Goal: Task Accomplishment & Management: Complete application form

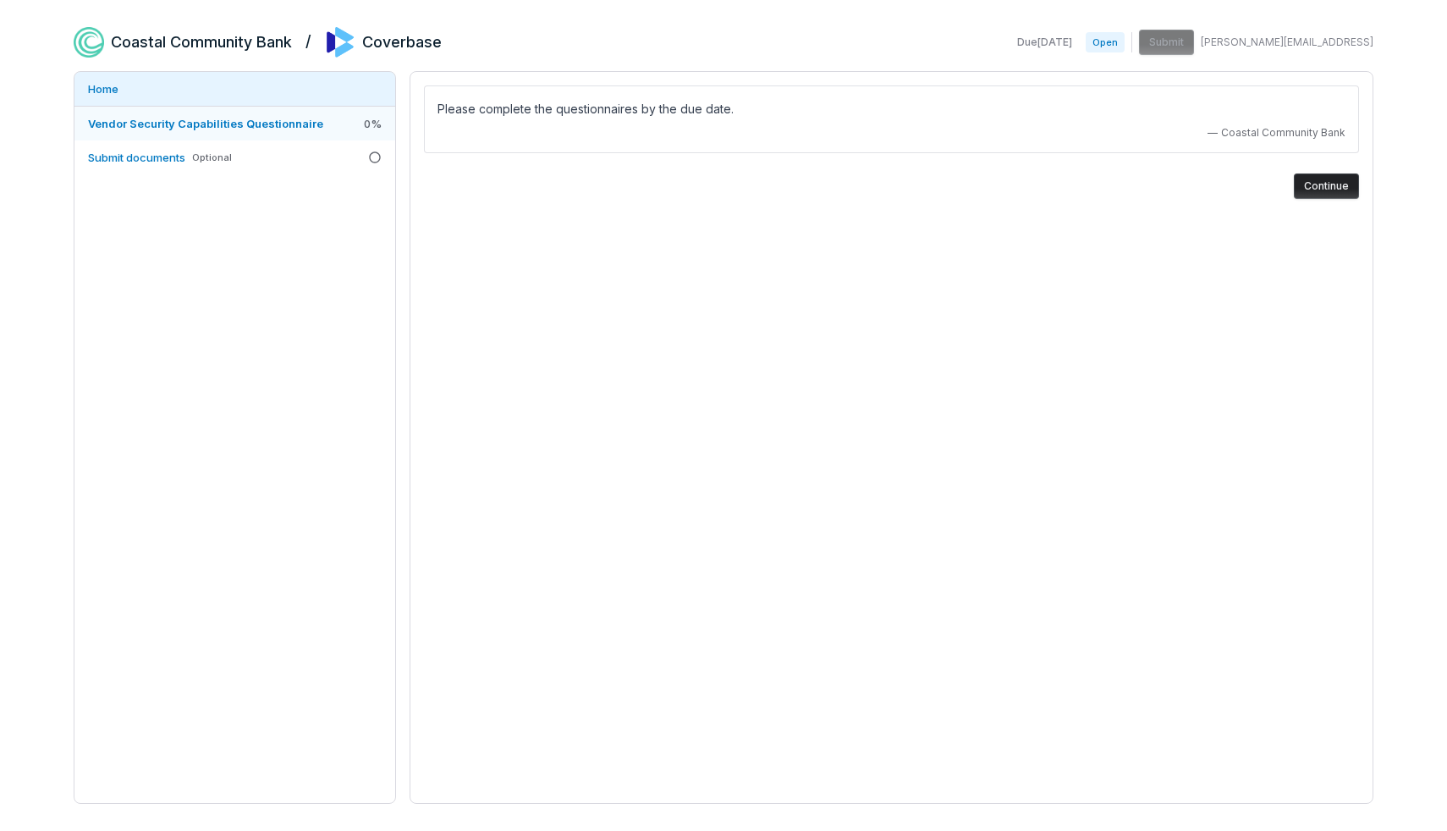
click at [275, 118] on span "Vendor Security Capabilities Questionnaire" at bounding box center [205, 124] width 235 height 14
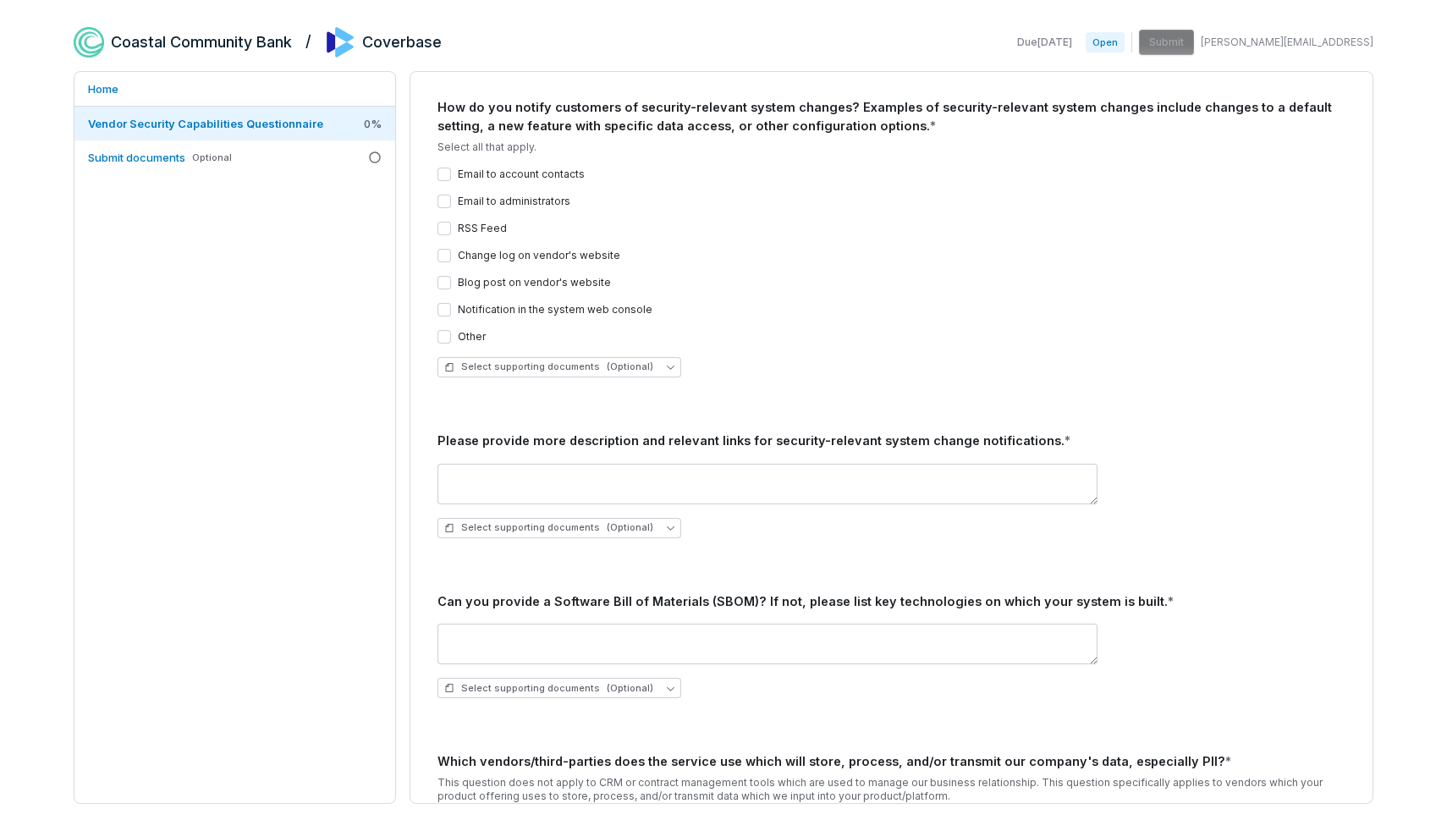
scroll to position [12268, 0]
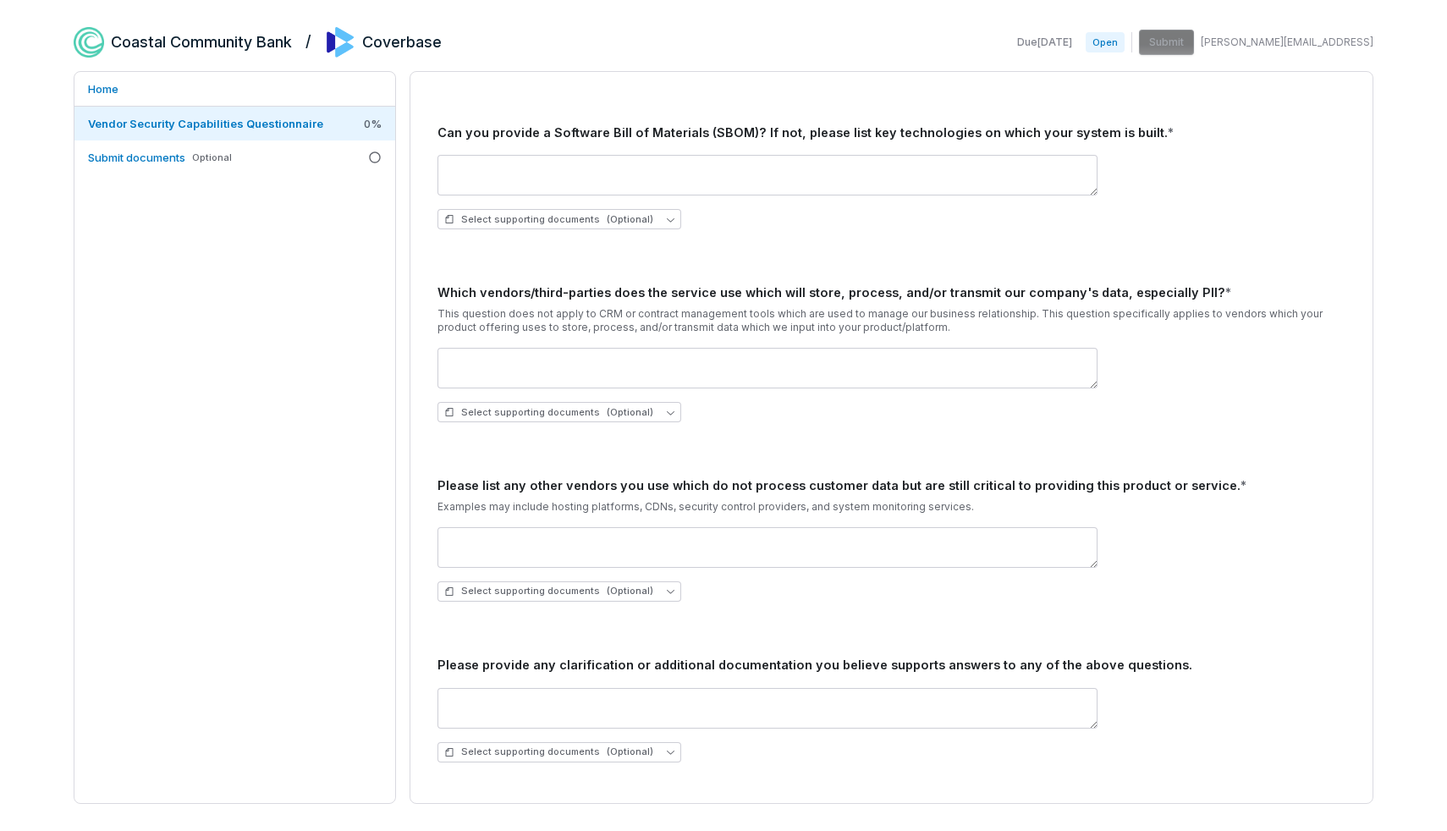
click at [163, 157] on span "Submit documents" at bounding box center [136, 158] width 97 height 14
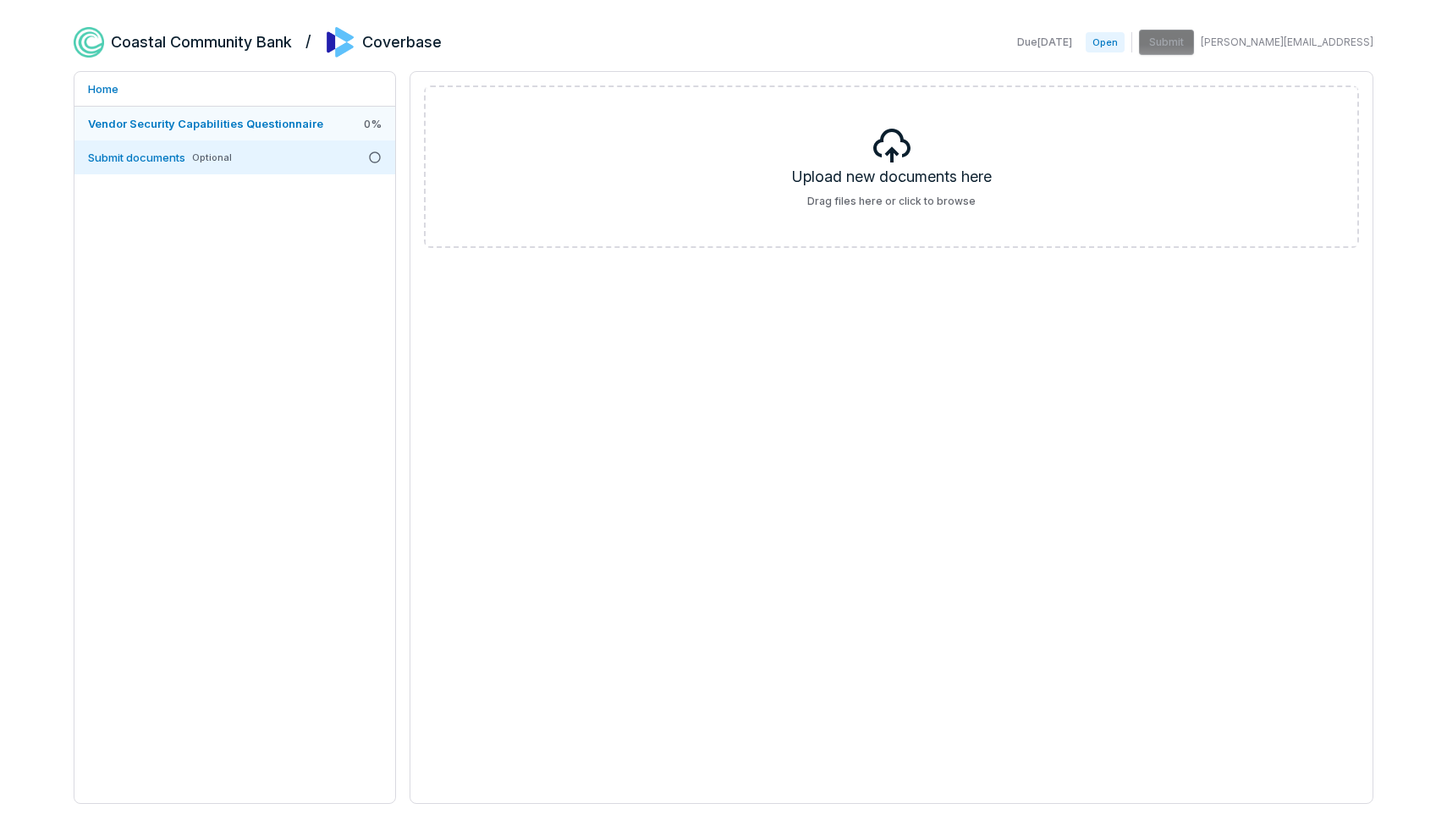
click at [180, 124] on span "Vendor Security Capabilities Questionnaire" at bounding box center [205, 124] width 235 height 14
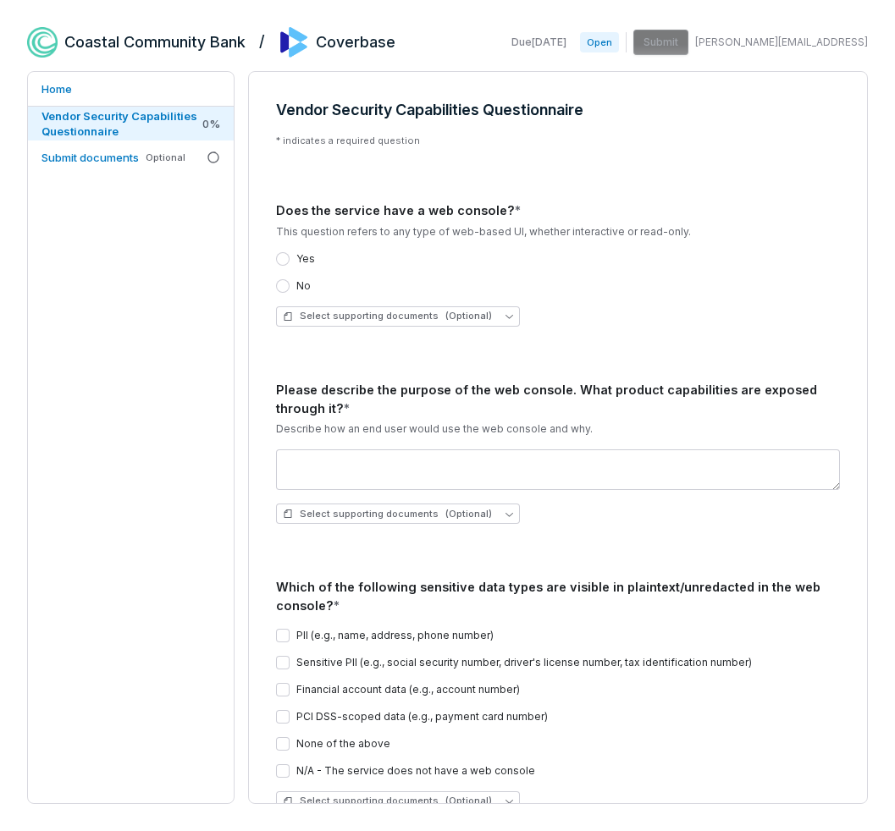
click at [286, 263] on button "Yes" at bounding box center [283, 259] width 14 height 14
click at [144, 161] on div "Submit documents Optional" at bounding box center [113, 157] width 144 height 15
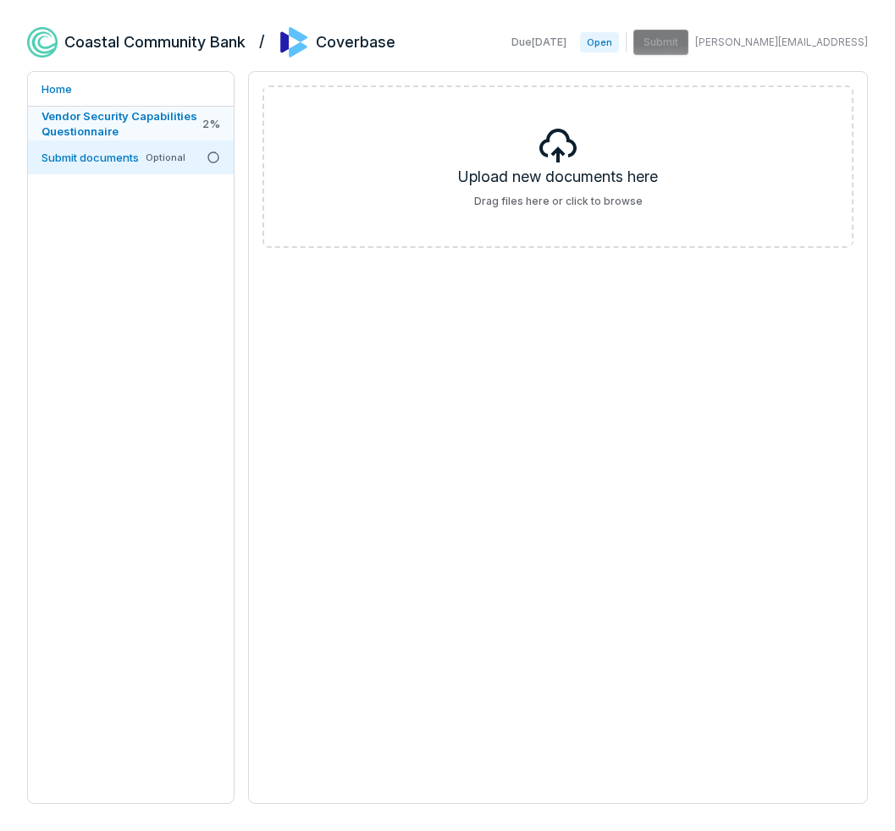
click at [127, 125] on span "Vendor Security Capabilities Questionnaire" at bounding box center [119, 123] width 157 height 30
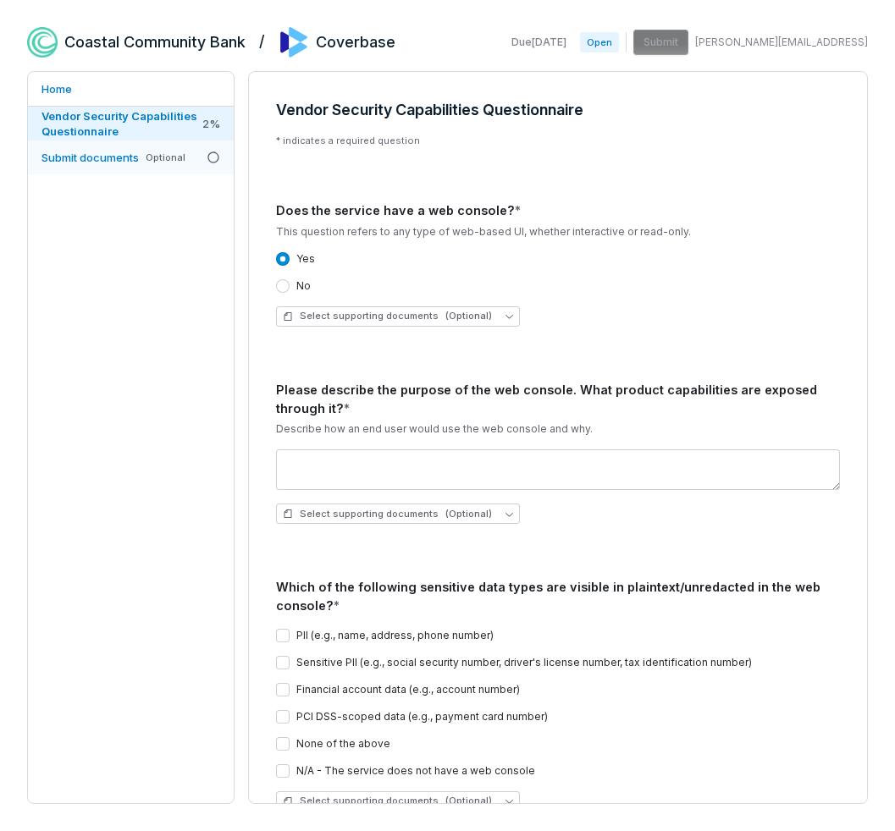
click at [133, 159] on span "Submit documents" at bounding box center [89, 158] width 97 height 14
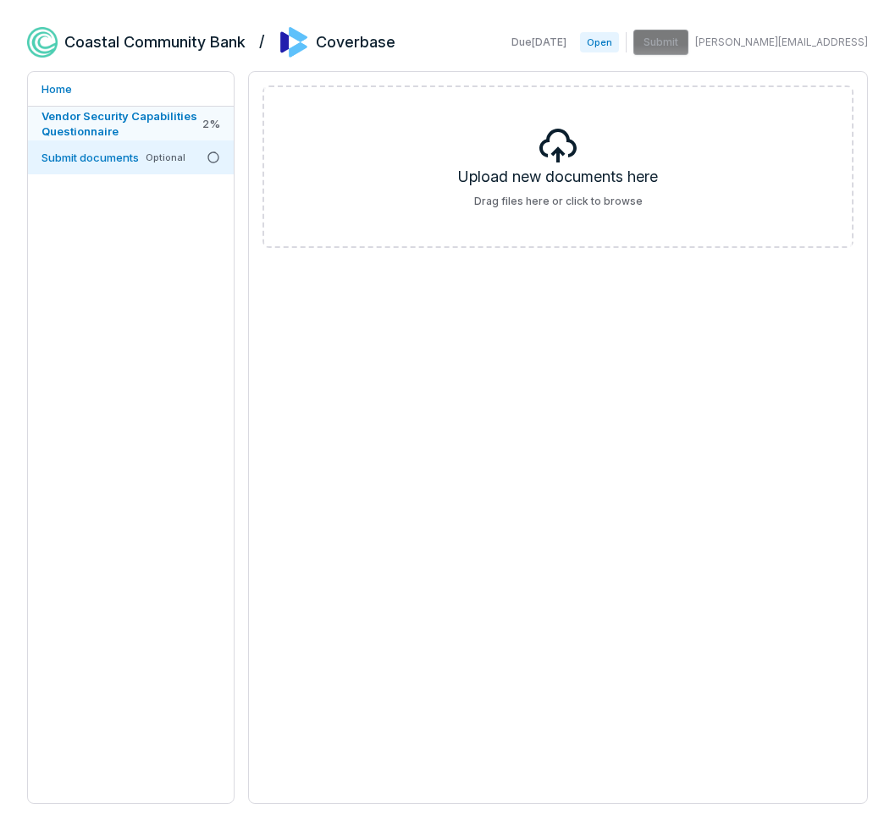
click at [149, 124] on span "Vendor Security Capabilities Questionnaire" at bounding box center [119, 123] width 157 height 30
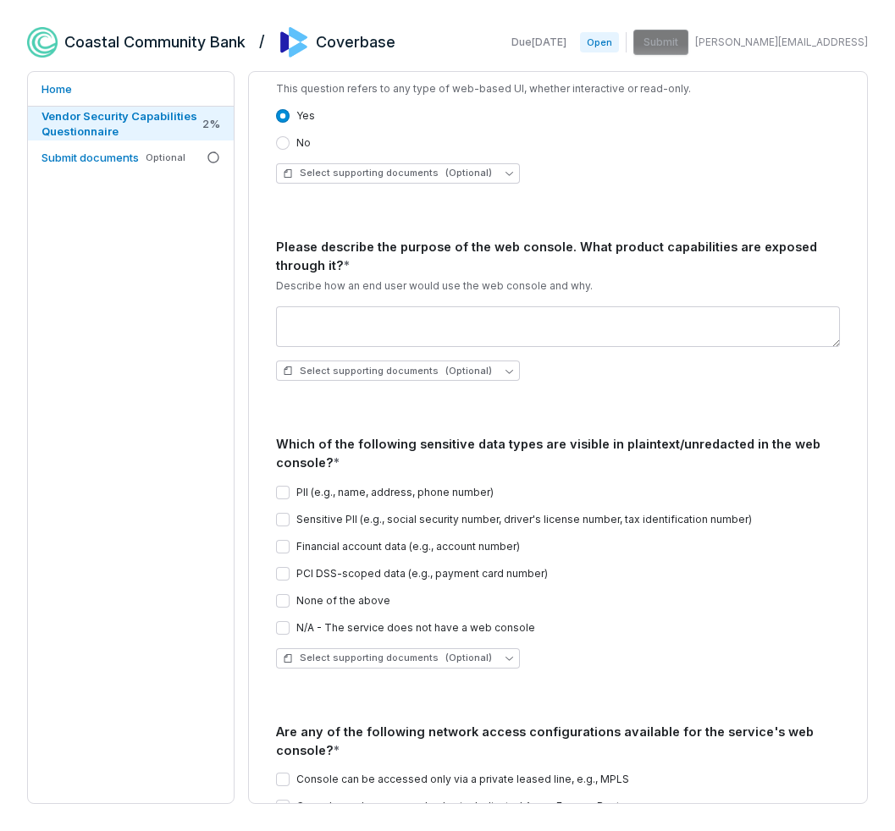
scroll to position [144, 0]
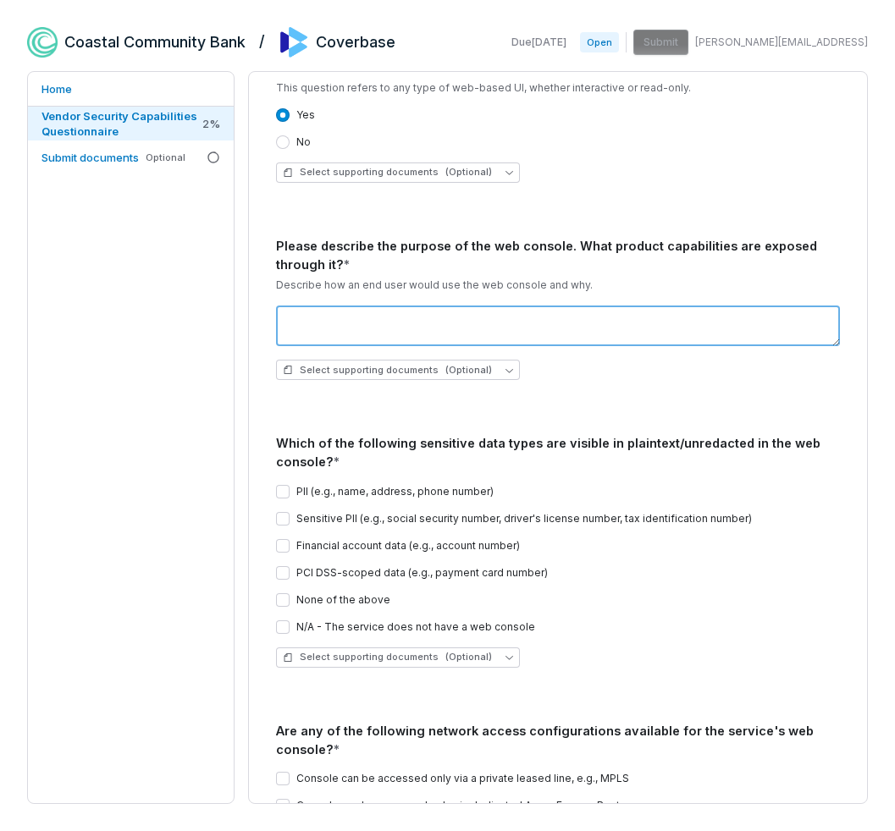
click at [421, 316] on textarea at bounding box center [558, 326] width 564 height 41
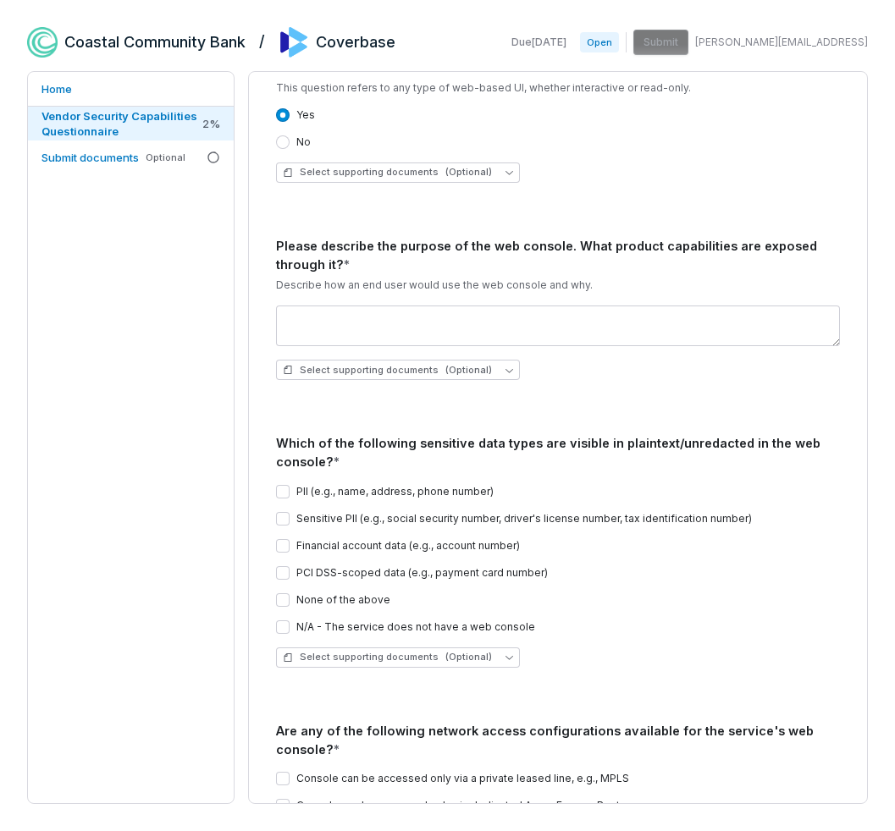
click at [366, 249] on div "Please describe the purpose of the web console. What product capabilities are e…" at bounding box center [558, 255] width 564 height 37
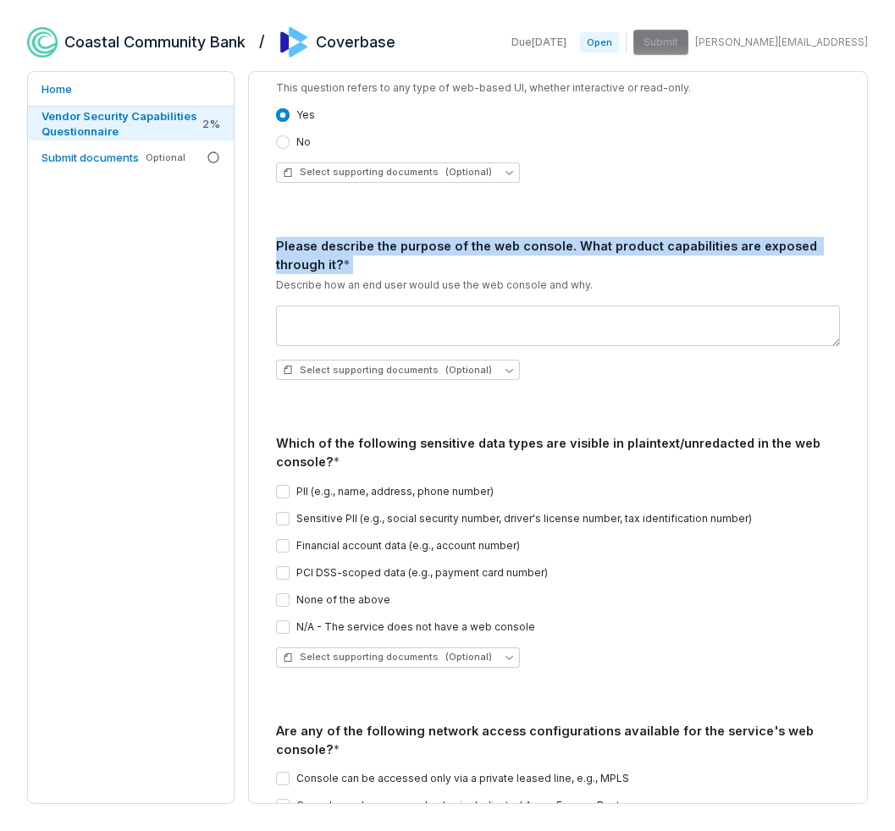
click at [366, 249] on div "Please describe the purpose of the web console. What product capabilities are e…" at bounding box center [558, 255] width 564 height 37
copy div "Please describe the purpose of the web console. What product capabilities are e…"
click at [671, 247] on div "Please describe the purpose of the web console. What product capabilities are e…" at bounding box center [558, 255] width 564 height 37
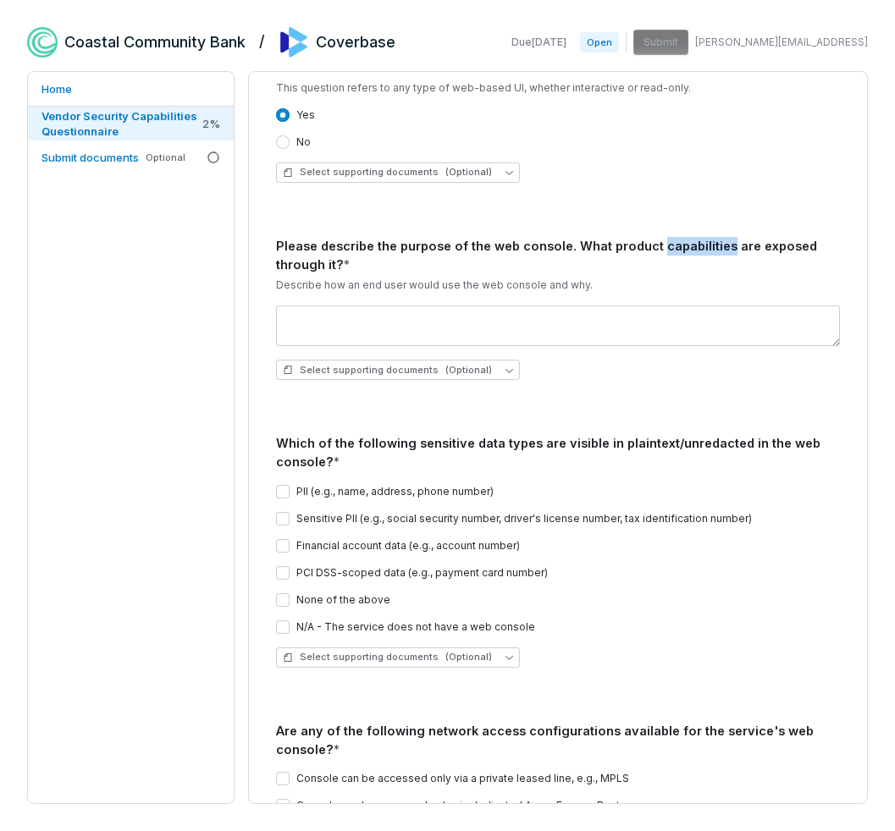
click at [671, 247] on div "Please describe the purpose of the web console. What product capabilities are e…" at bounding box center [558, 255] width 564 height 37
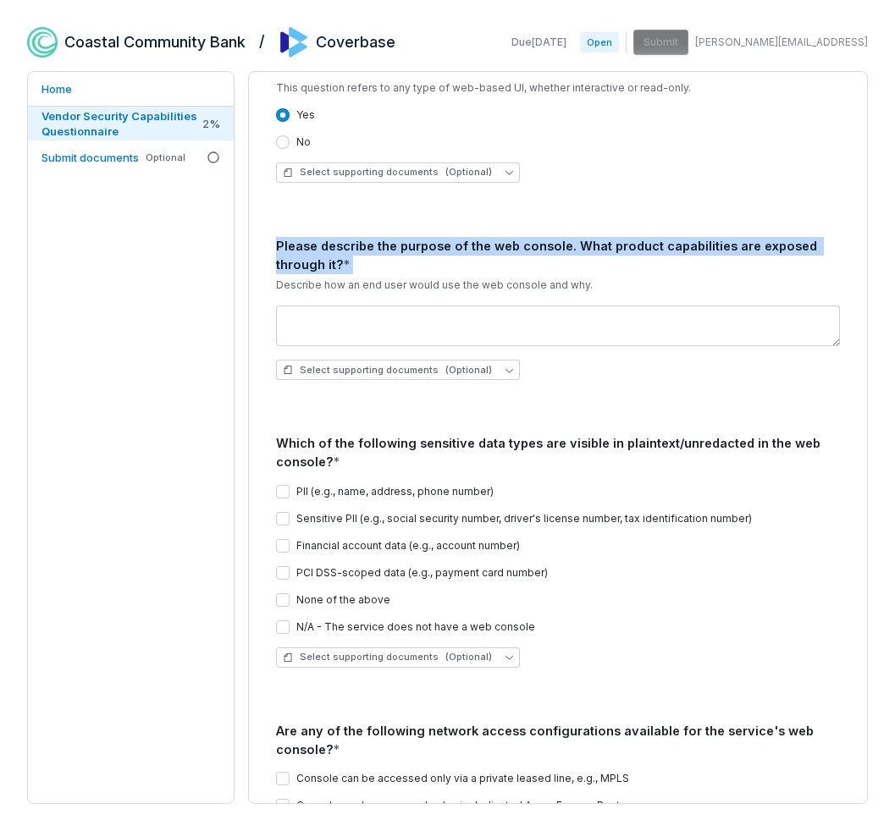
click at [671, 247] on div "Please describe the purpose of the web console. What product capabilities are e…" at bounding box center [558, 255] width 564 height 37
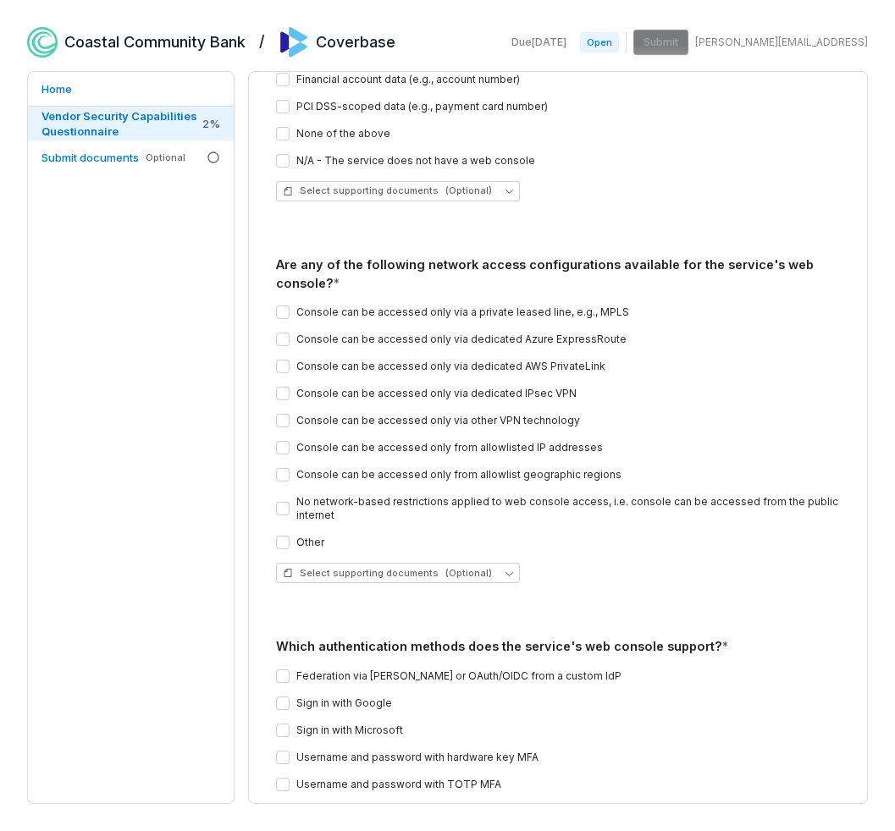
scroll to position [228, 0]
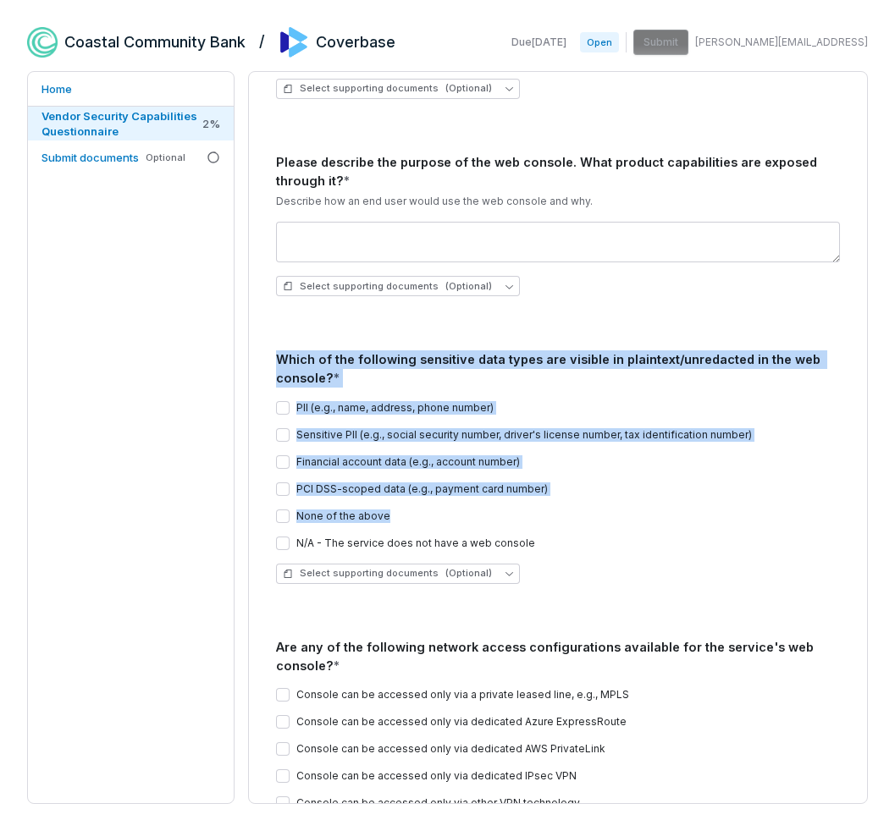
drag, startPoint x: 275, startPoint y: 361, endPoint x: 512, endPoint y: 515, distance: 282.6
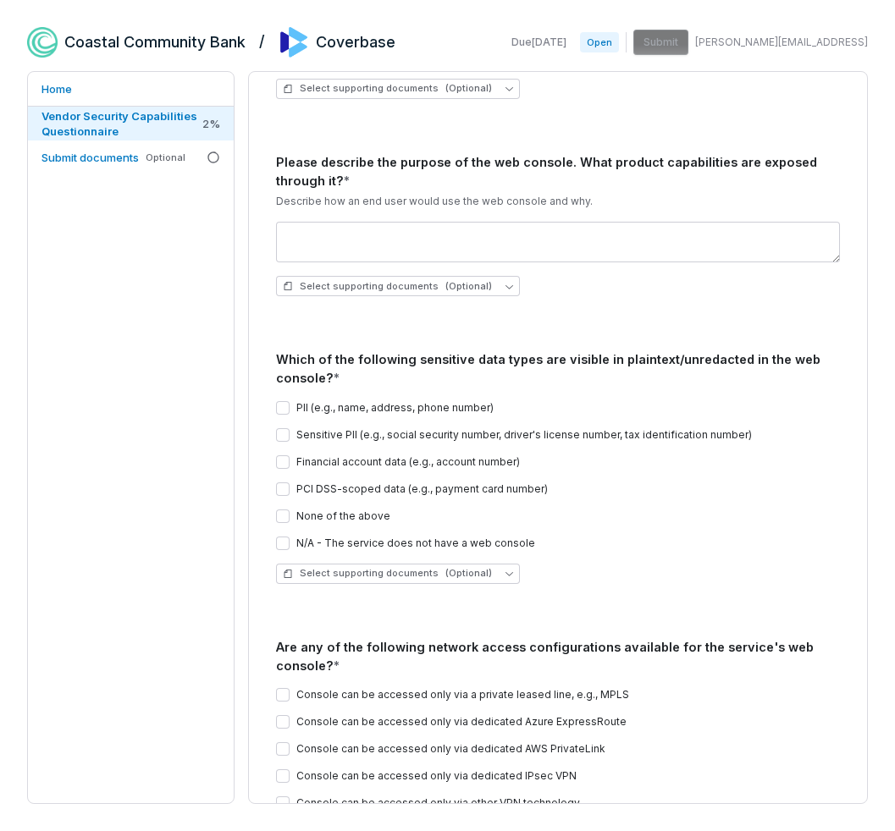
click at [536, 543] on div "N/A - The service does not have a web console" at bounding box center [558, 544] width 564 height 14
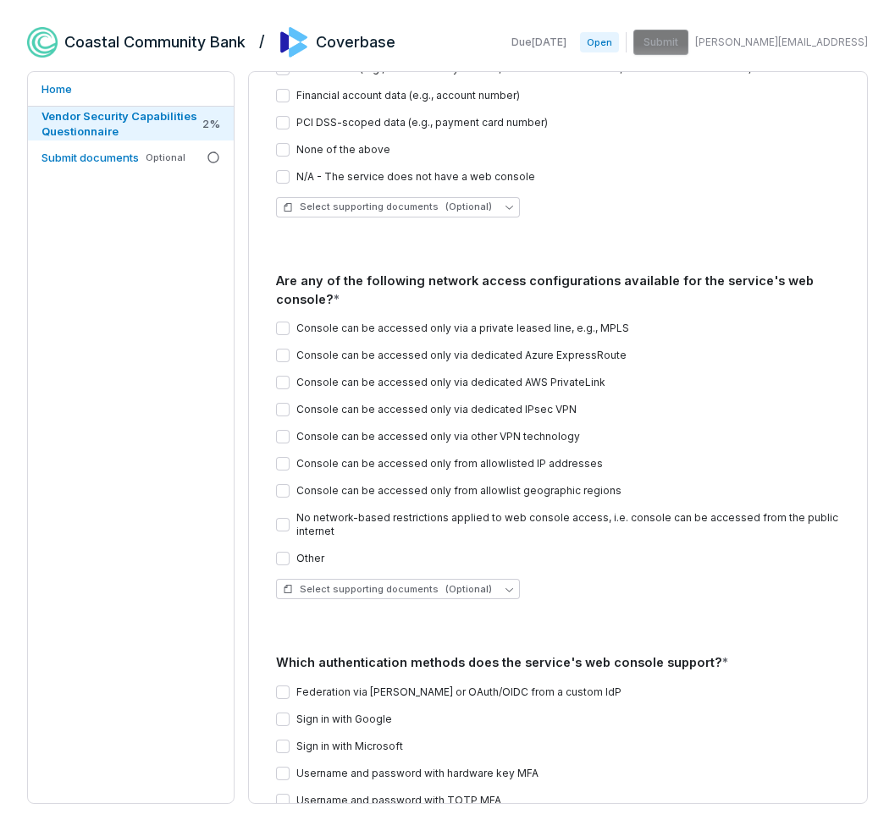
scroll to position [0, 0]
